Goal: Task Accomplishment & Management: Use online tool/utility

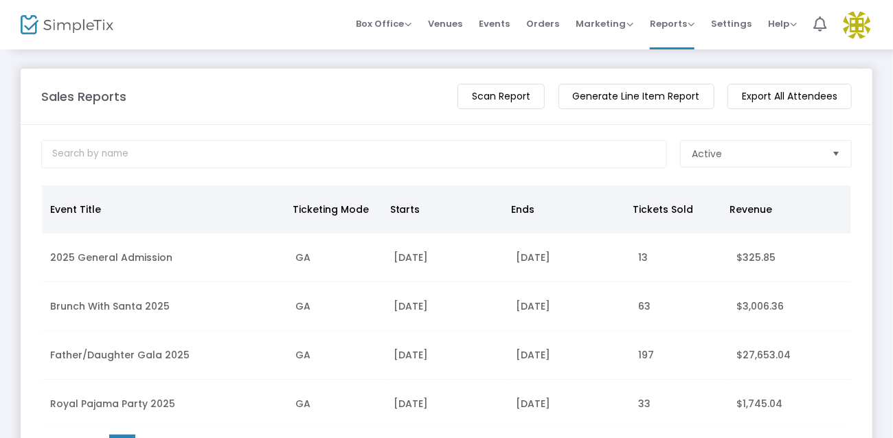
click at [577, 93] on m-button "Generate Line Item Report" at bounding box center [636, 96] width 156 height 25
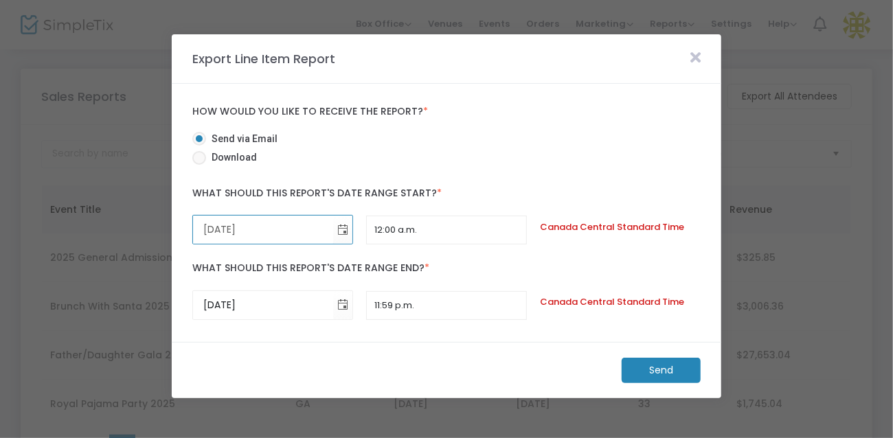
click at [273, 225] on input "[DATE]" at bounding box center [263, 230] width 140 height 28
click at [342, 230] on span "Toggle calendar" at bounding box center [342, 229] width 23 height 23
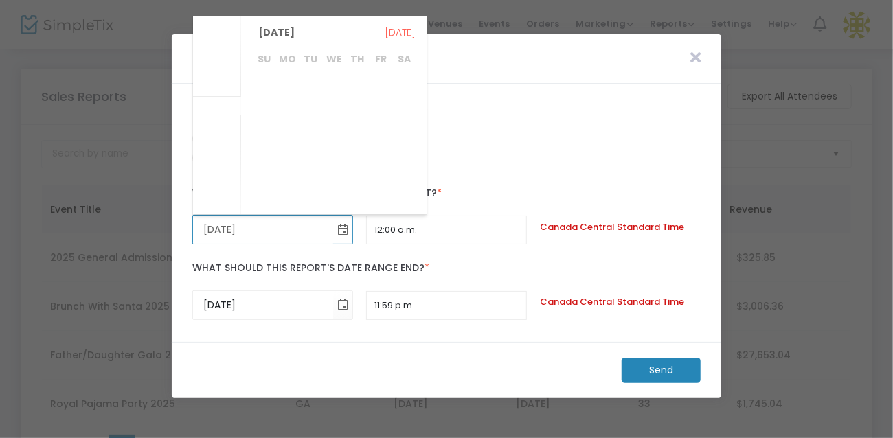
scroll to position [267248, 0]
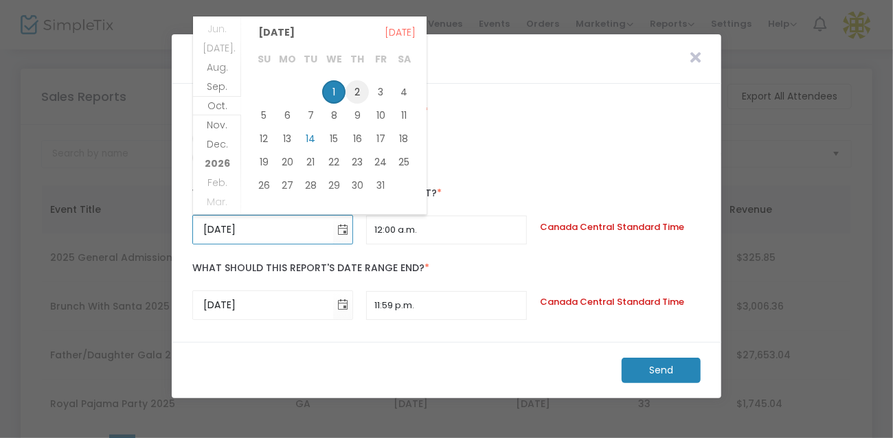
click at [357, 84] on span "2" at bounding box center [356, 91] width 23 height 23
type input "[DATE]"
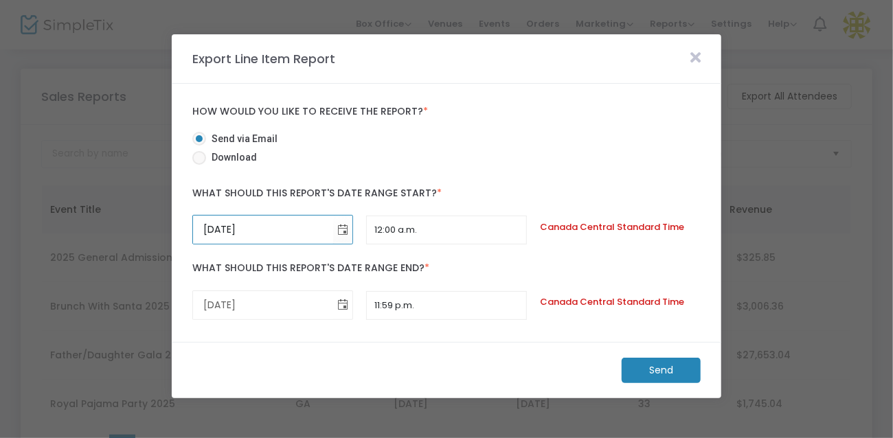
click at [339, 298] on span "Toggle calendar" at bounding box center [342, 305] width 23 height 23
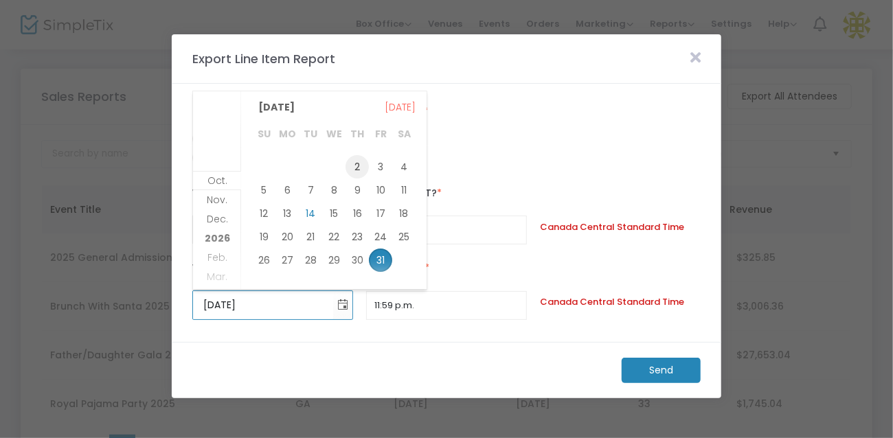
click at [356, 160] on span "2" at bounding box center [356, 166] width 23 height 23
type input "[DATE]"
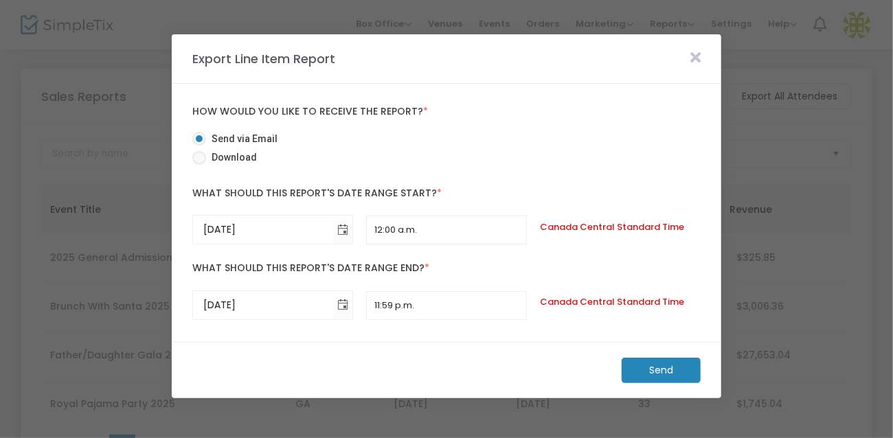
click at [658, 362] on m-button "Send" at bounding box center [660, 370] width 79 height 25
